Goal: Task Accomplishment & Management: Manage account settings

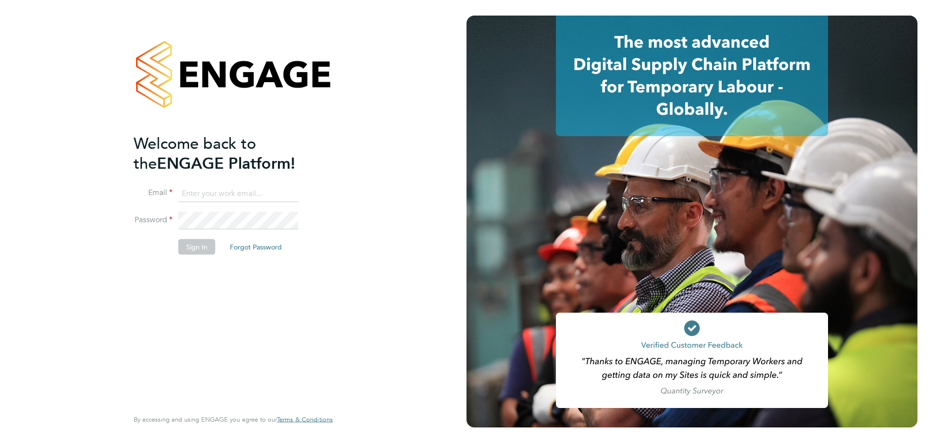
type input "emma@ivyresourcegroup.com"
click at [213, 242] on button "Sign In" at bounding box center [196, 247] width 37 height 16
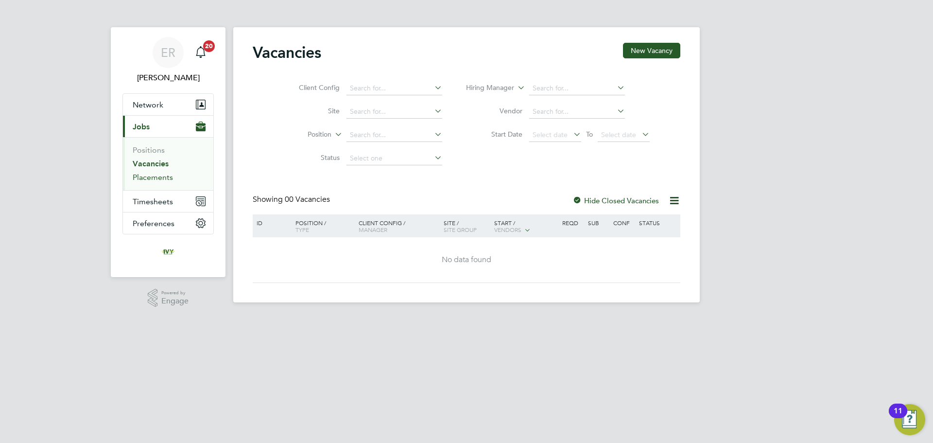
click at [156, 176] on link "Placements" at bounding box center [153, 177] width 40 height 9
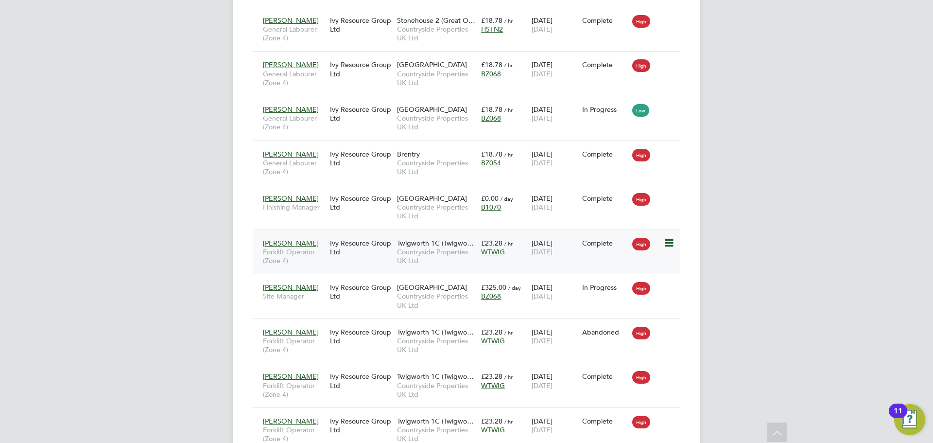
click at [295, 260] on span "Forklift Operator (Zone 4)" at bounding box center [294, 256] width 62 height 18
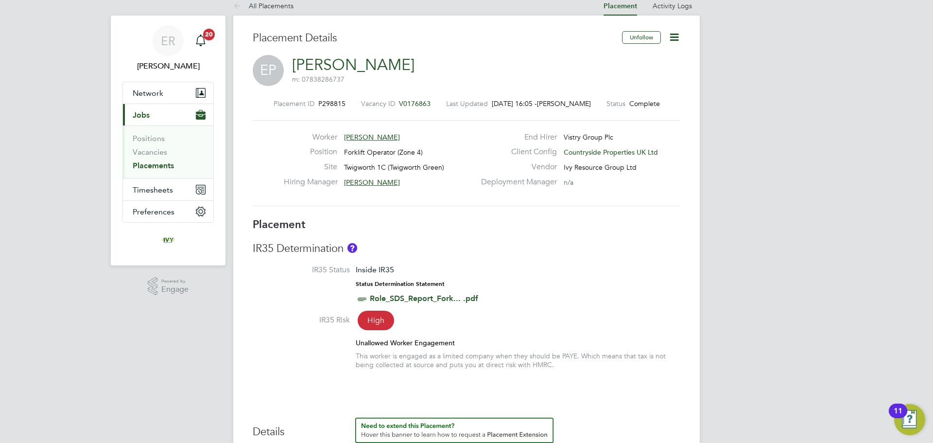
click at [674, 41] on icon at bounding box center [674, 37] width 12 height 12
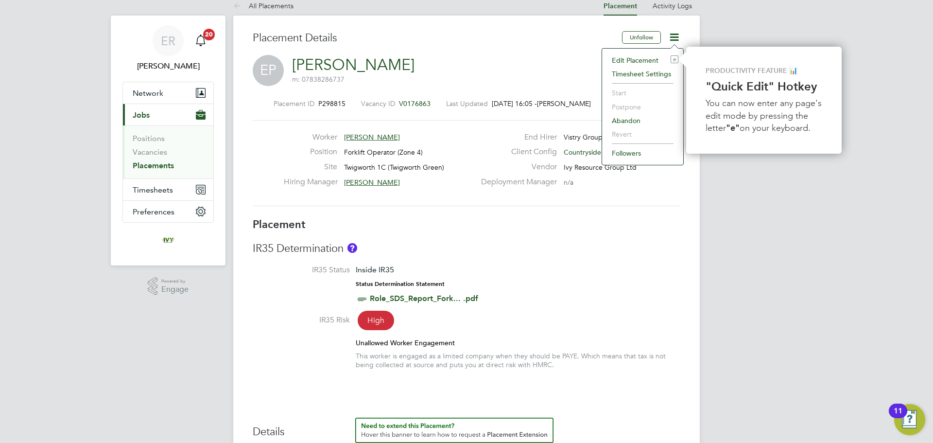
click at [580, 265] on li "IR35 Status Inside IR35 Status Determination Statement Role_SDS_Report_Fork... …" at bounding box center [467, 290] width 428 height 50
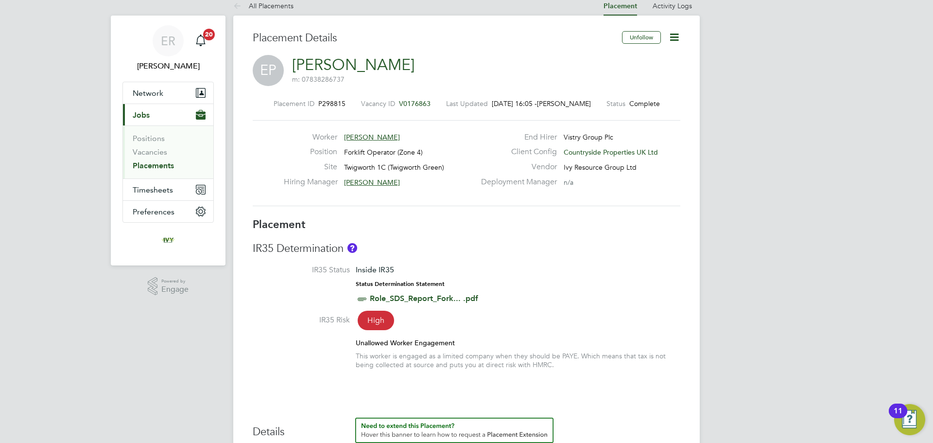
click at [676, 36] on icon at bounding box center [674, 37] width 12 height 12
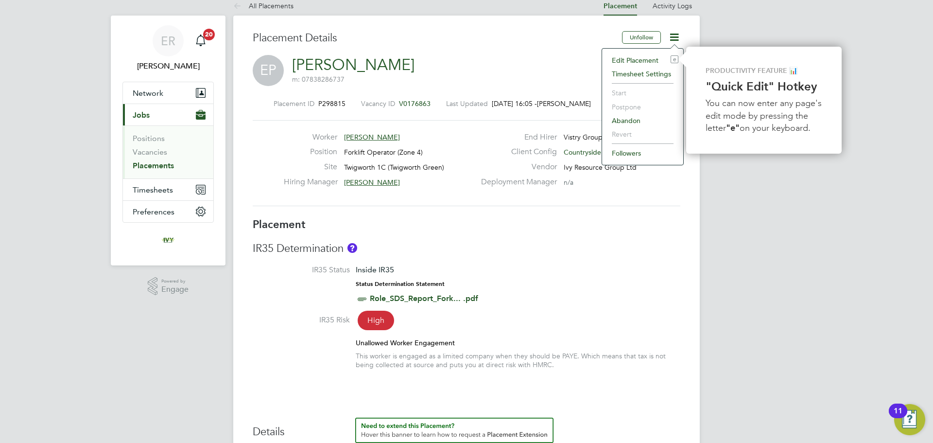
click at [637, 61] on li "Edit Placement e" at bounding box center [642, 60] width 71 height 14
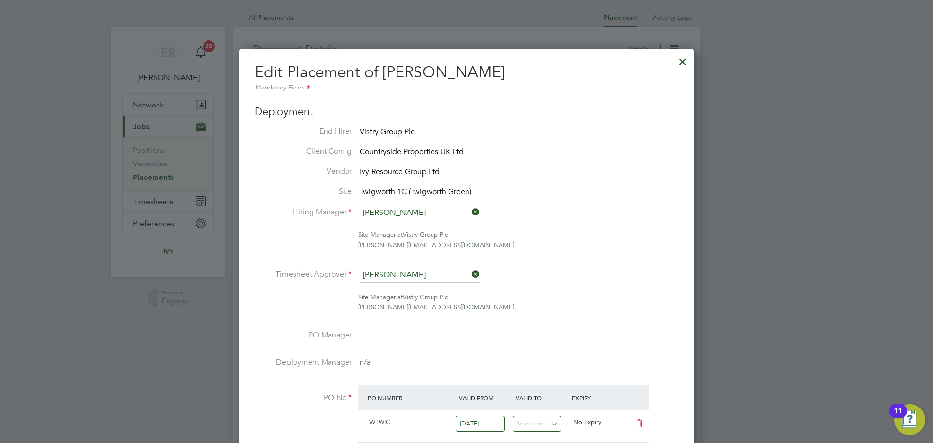
click at [682, 61] on div at bounding box center [683, 60] width 18 height 18
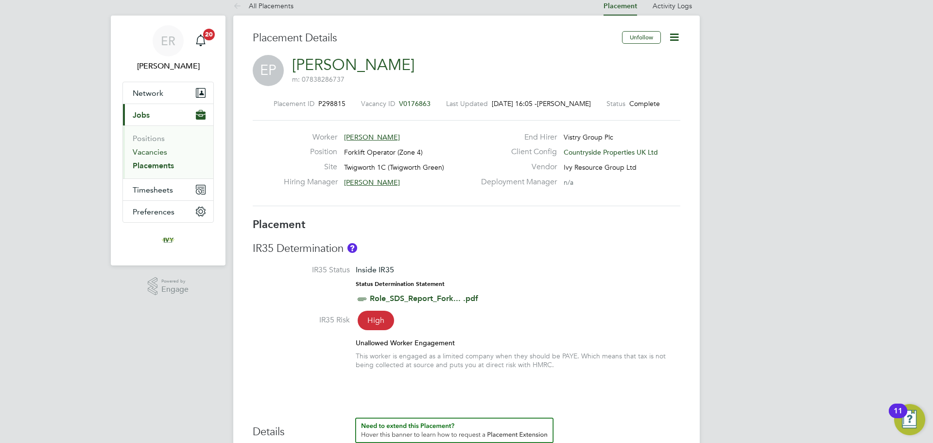
click at [149, 153] on link "Vacancies" at bounding box center [150, 151] width 35 height 9
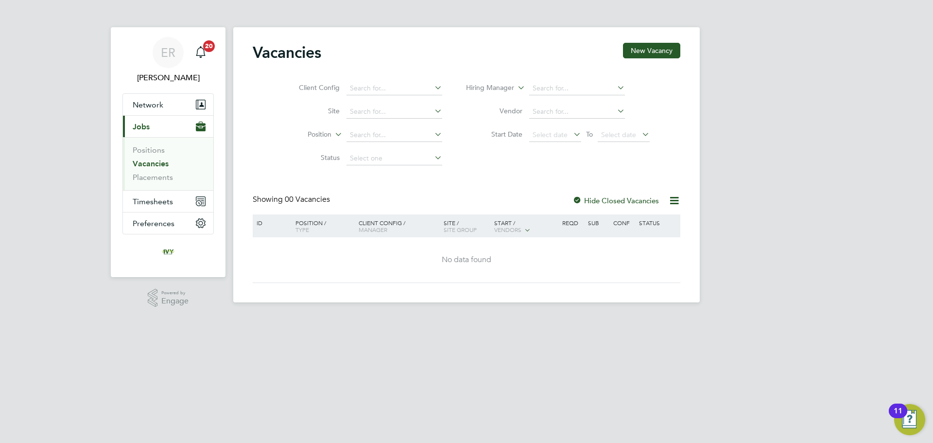
click at [580, 200] on div at bounding box center [578, 201] width 10 height 10
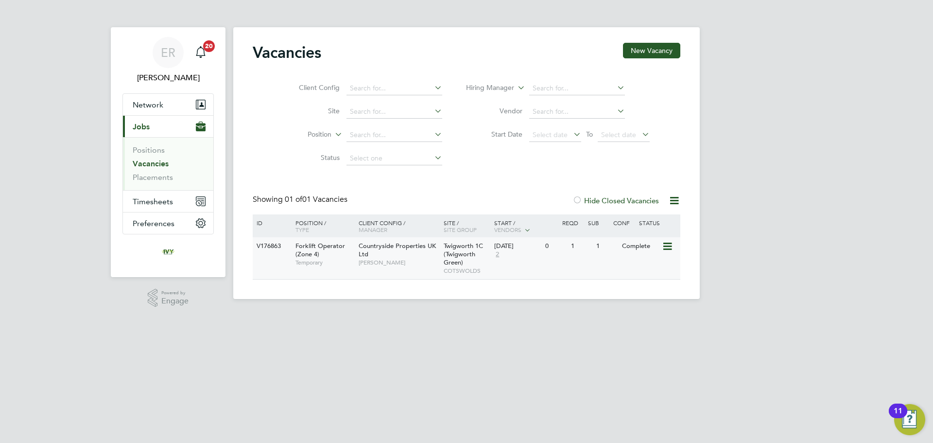
click at [332, 256] on div "Forklift Operator (Zone 4) Temporary" at bounding box center [322, 254] width 68 height 34
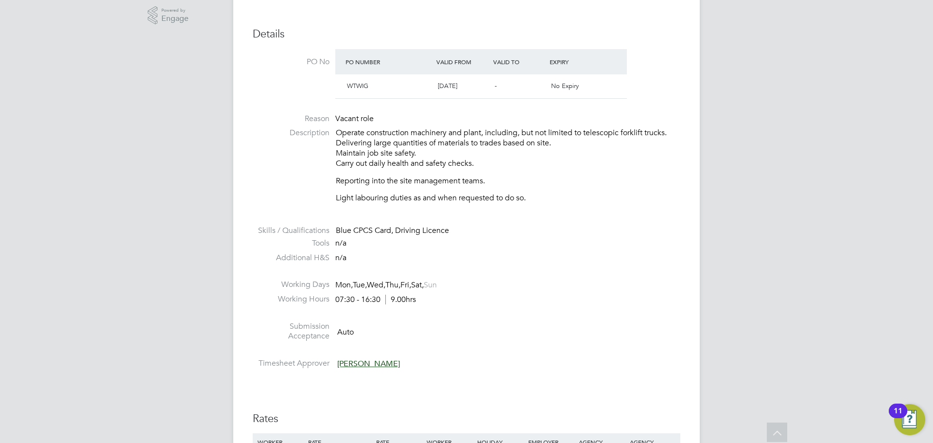
scroll to position [243, 0]
